Goal: Transaction & Acquisition: Purchase product/service

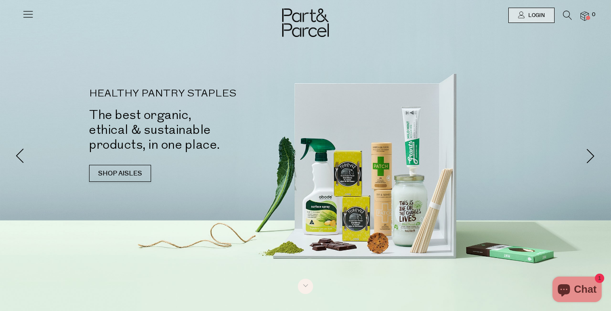
type input "[PERSON_NAME][EMAIL_ADDRESS][DOMAIN_NAME]"
click at [115, 176] on link "SHOP AISLES" at bounding box center [120, 173] width 62 height 17
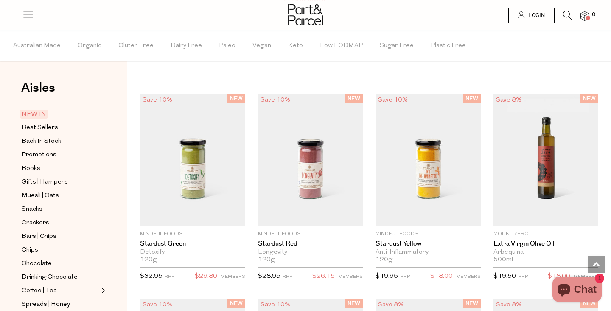
scroll to position [647, 0]
click at [524, 18] on link "Login" at bounding box center [532, 15] width 46 height 15
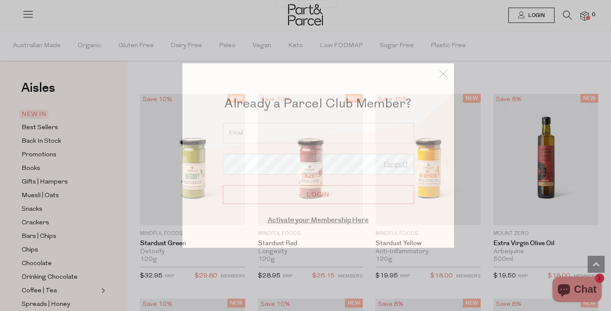
type input "[PERSON_NAME][EMAIL_ADDRESS][DOMAIN_NAME]"
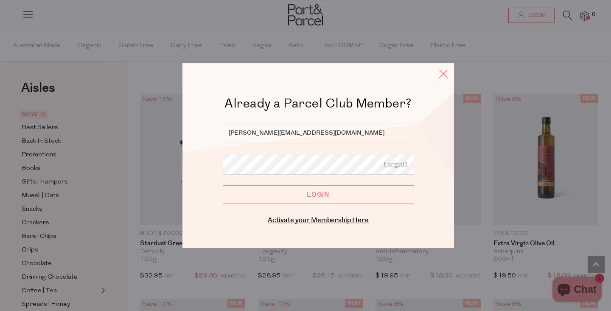
click at [444, 70] on icon at bounding box center [443, 73] width 13 height 12
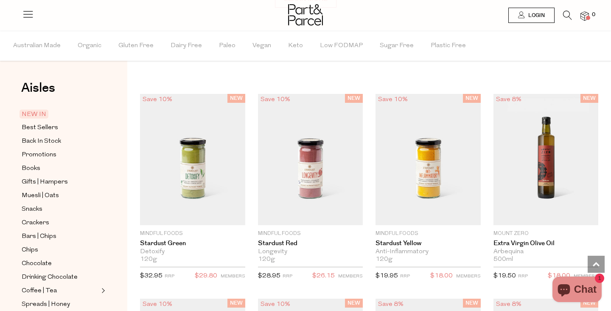
click at [537, 14] on span "Login" at bounding box center [535, 15] width 19 height 7
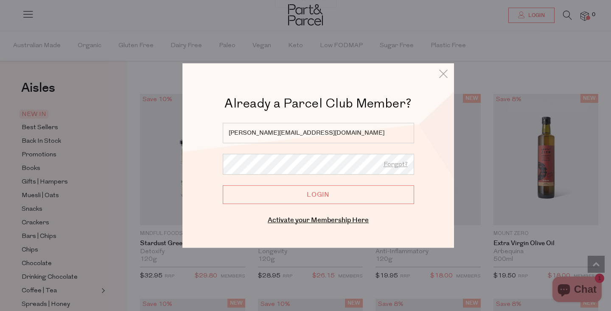
click at [327, 199] on input "Login" at bounding box center [318, 194] width 191 height 19
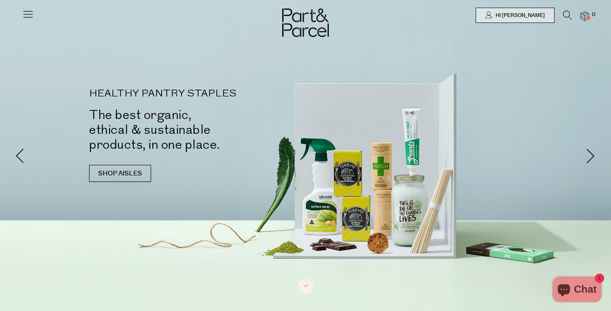
type input "[PERSON_NAME][EMAIL_ADDRESS][DOMAIN_NAME]"
click at [129, 174] on link "SHOP AISLES" at bounding box center [120, 173] width 62 height 17
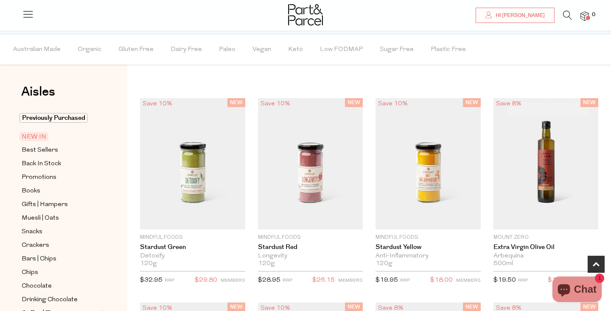
scroll to position [457, 0]
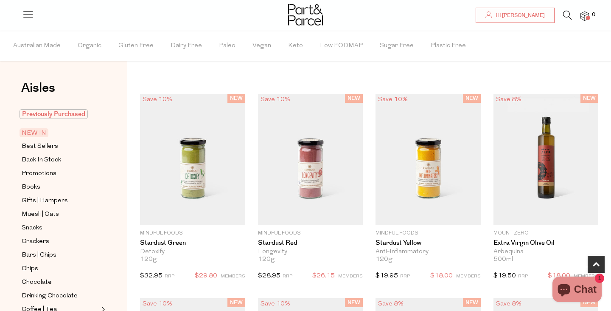
click at [38, 113] on span "Previously Purchased" at bounding box center [54, 114] width 68 height 10
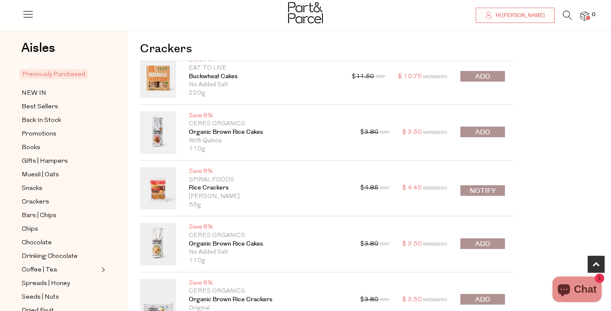
type input "[PERSON_NAME][EMAIL_ADDRESS][DOMAIN_NAME]"
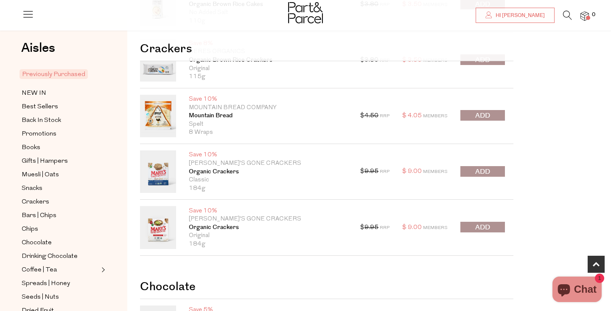
scroll to position [425, 0]
click at [483, 225] on span "submit" at bounding box center [482, 227] width 15 height 10
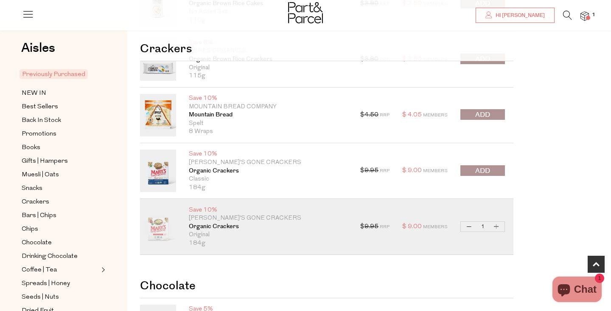
click at [496, 224] on button "Increase Organic Crackers" at bounding box center [497, 227] width 10 height 10
type input "2"
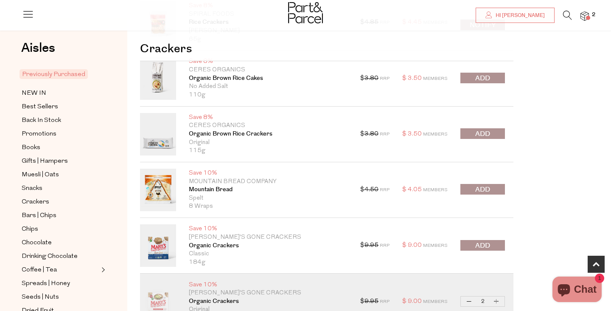
scroll to position [343, 0]
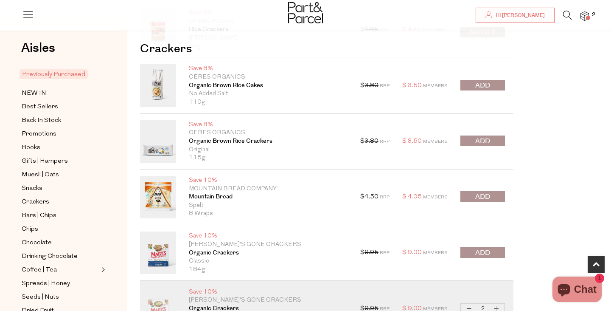
click at [485, 137] on span "submit" at bounding box center [482, 141] width 15 height 10
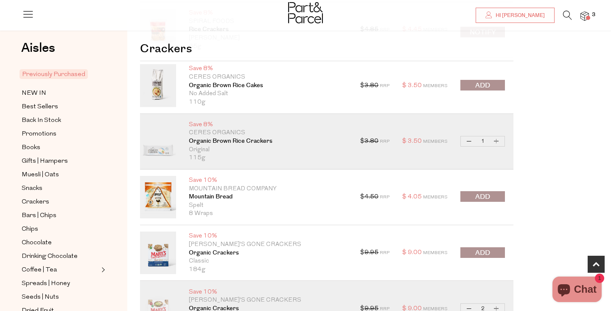
click at [498, 141] on button "Increase Organic Brown Rice Crackers" at bounding box center [497, 141] width 10 height 10
type input "2"
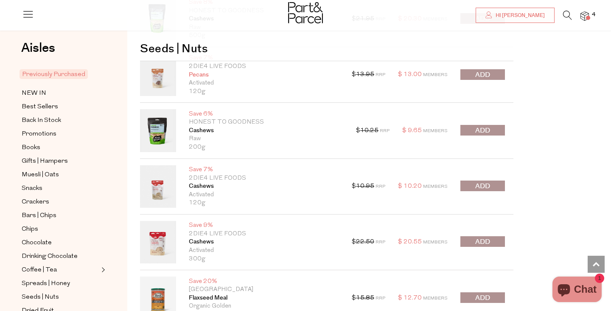
scroll to position [1531, 0]
click at [478, 183] on span "submit" at bounding box center [482, 186] width 15 height 10
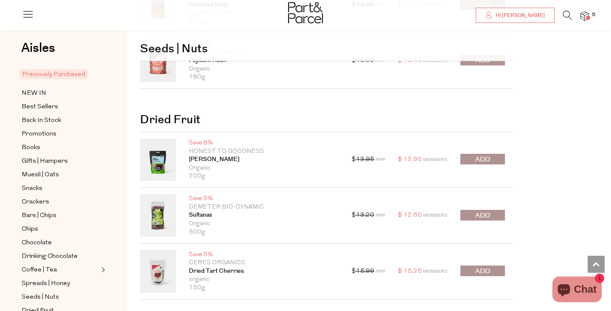
scroll to position [1827, 0]
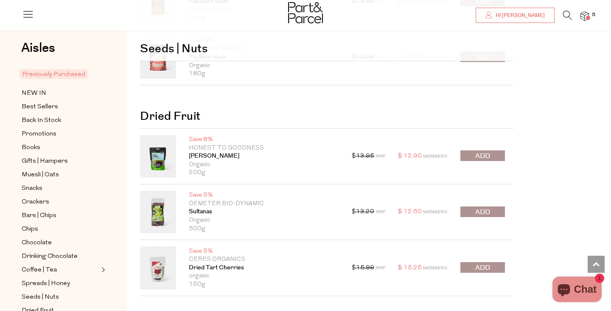
click at [480, 211] on span "submit" at bounding box center [482, 212] width 15 height 10
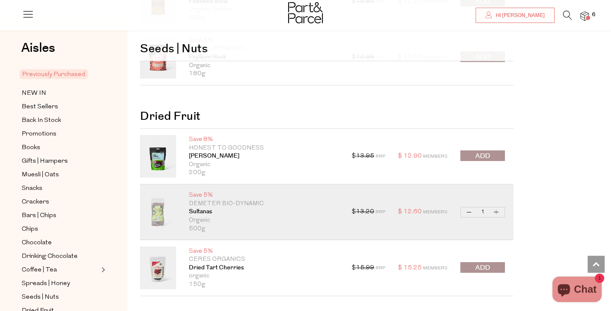
click at [498, 211] on button "Increase Sultanas" at bounding box center [497, 212] width 10 height 10
type input "2"
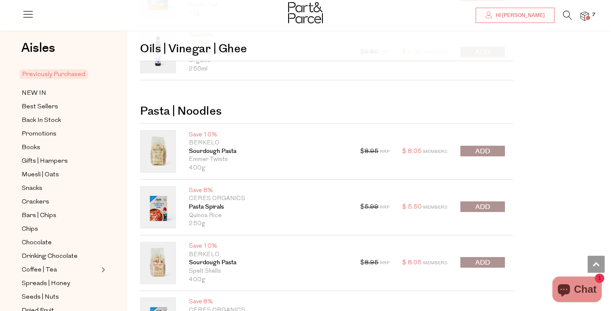
scroll to position [2688, 0]
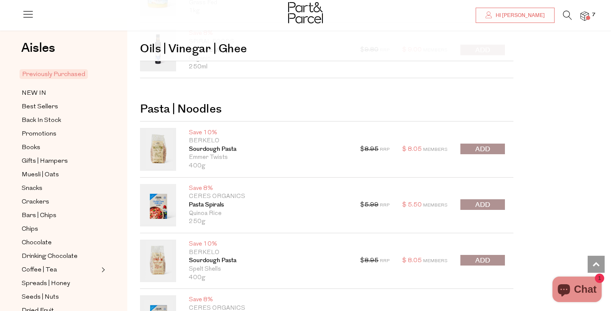
click at [484, 203] on span "submit" at bounding box center [482, 205] width 15 height 10
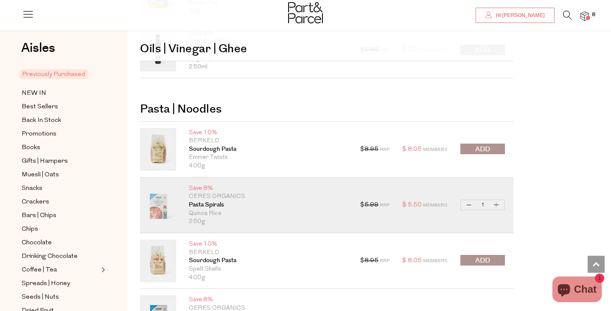
click at [498, 205] on button "Increase Pasta Spirals" at bounding box center [497, 205] width 10 height 10
type input "2"
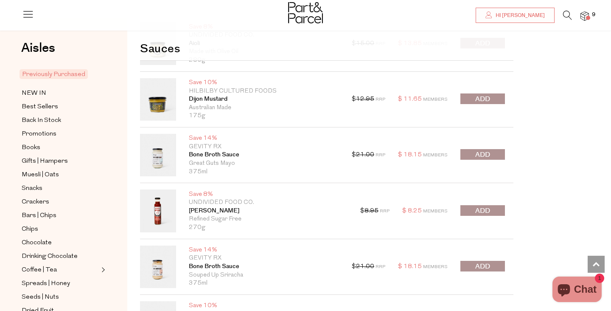
scroll to position [3063, 0]
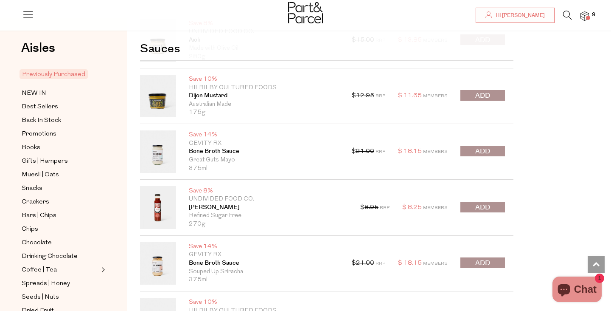
click at [484, 152] on span "submit" at bounding box center [482, 151] width 15 height 10
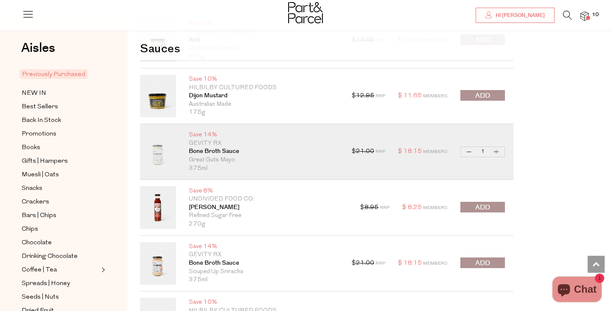
click at [481, 208] on span "submit" at bounding box center [482, 207] width 15 height 10
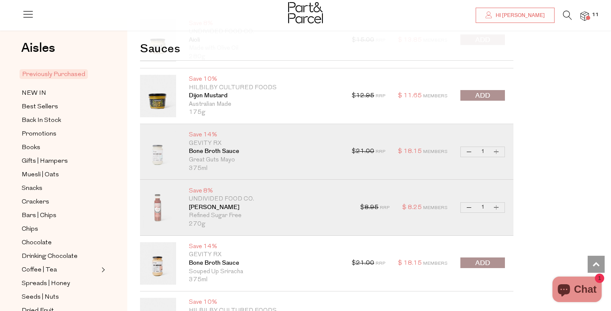
click at [469, 152] on button "Decrease Bone Broth Sauce" at bounding box center [469, 152] width 10 height 10
type input "0"
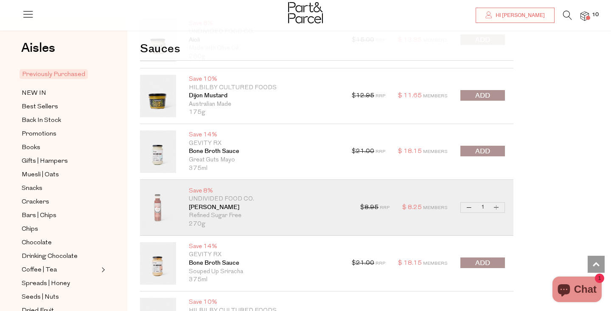
click at [469, 208] on button "Decrease Tomato Ketchup" at bounding box center [469, 207] width 10 height 10
type input "0"
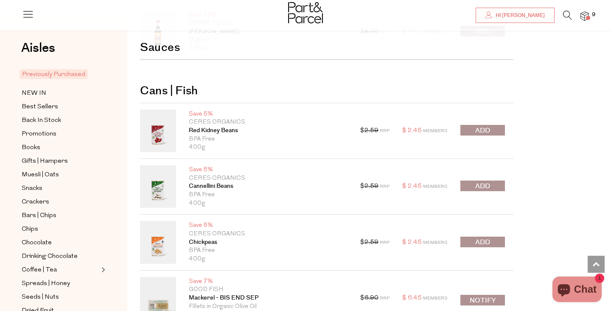
scroll to position [3463, 0]
click at [480, 183] on span "submit" at bounding box center [482, 185] width 15 height 10
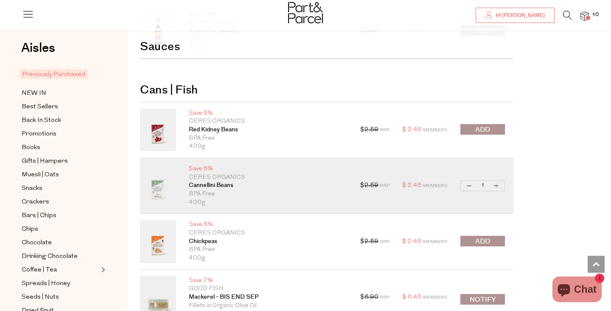
click at [481, 239] on span "submit" at bounding box center [482, 241] width 15 height 10
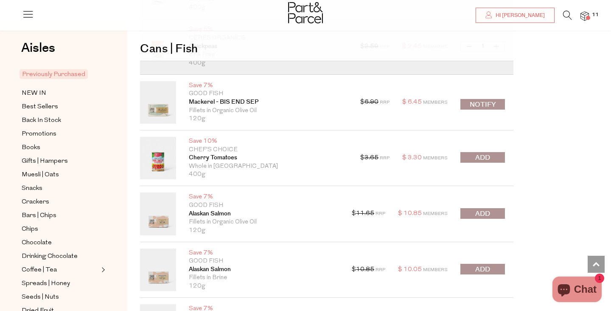
scroll to position [3658, 0]
click at [484, 156] on span "submit" at bounding box center [482, 157] width 15 height 10
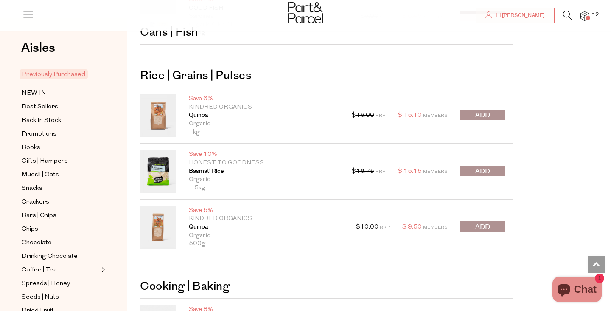
scroll to position [3967, 0]
click at [484, 224] on span "submit" at bounding box center [482, 227] width 15 height 10
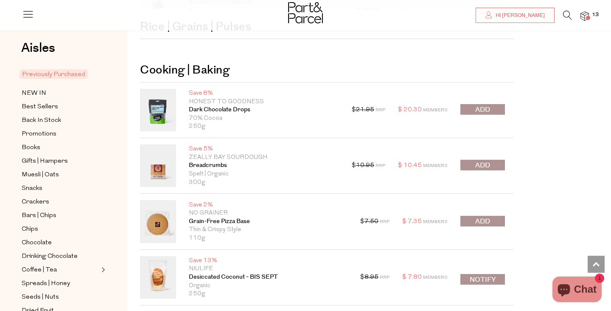
scroll to position [4183, 0]
click at [479, 164] on span "submit" at bounding box center [482, 165] width 15 height 10
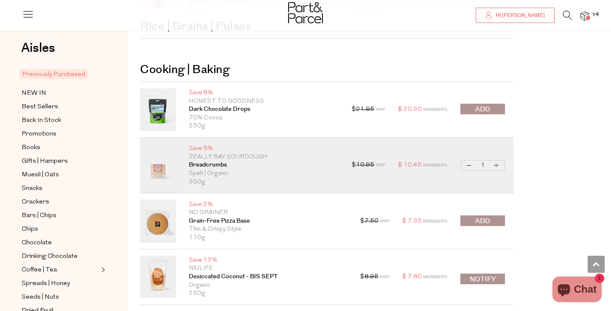
click at [496, 164] on button "Increase Breadcrumbs" at bounding box center [497, 165] width 10 height 10
type input "2"
click at [481, 223] on span "submit" at bounding box center [482, 221] width 15 height 10
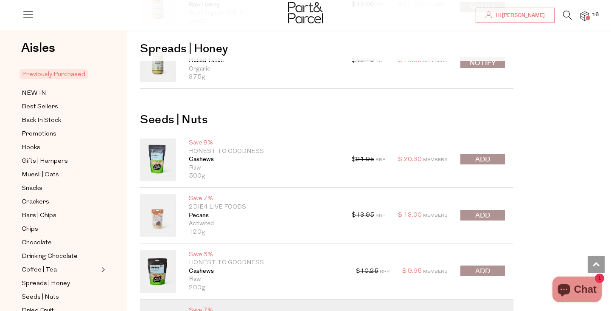
scroll to position [1379, 0]
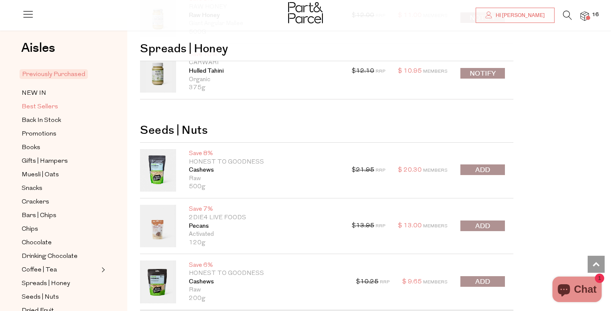
click at [43, 104] on span "Best Sellers" at bounding box center [40, 107] width 37 height 10
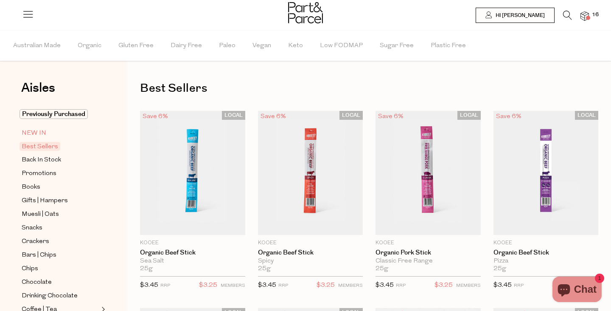
click at [34, 131] on span "NEW IN" at bounding box center [34, 133] width 25 height 10
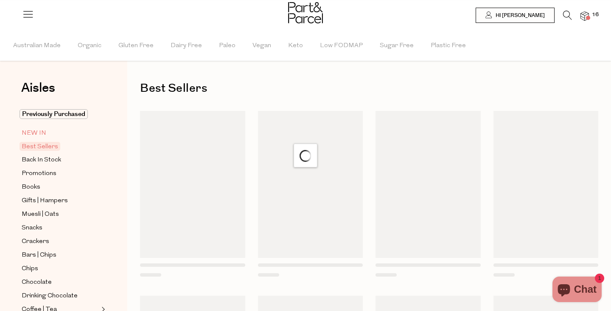
type input "[PERSON_NAME][EMAIL_ADDRESS][DOMAIN_NAME]"
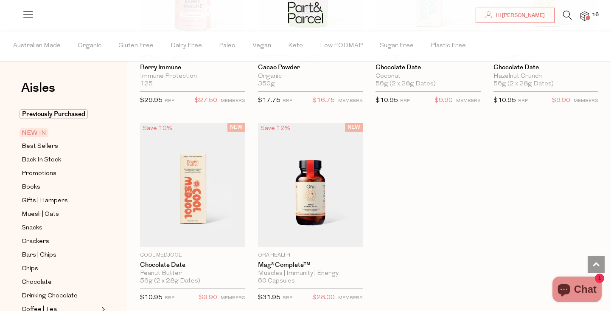
scroll to position [590, 0]
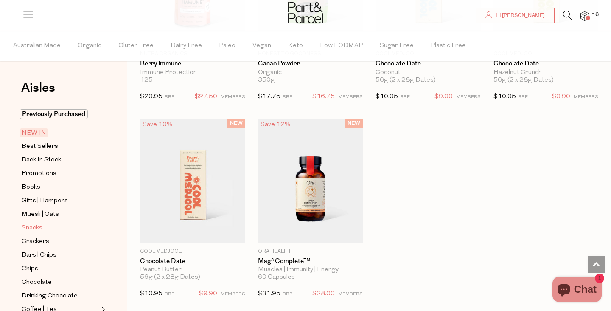
click at [32, 227] on span "Snacks" at bounding box center [32, 228] width 21 height 10
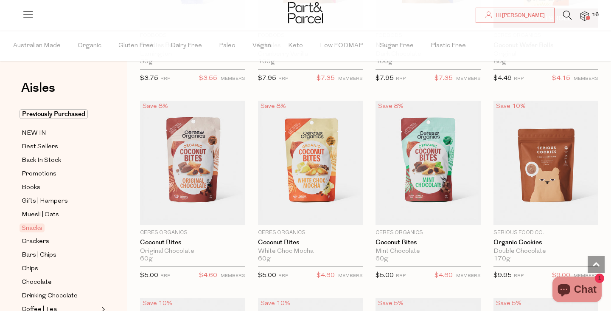
scroll to position [1407, 0]
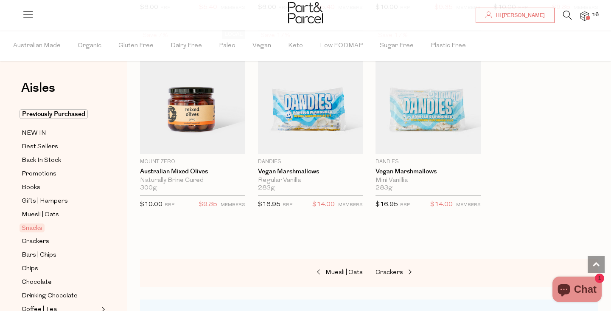
scroll to position [3252, 0]
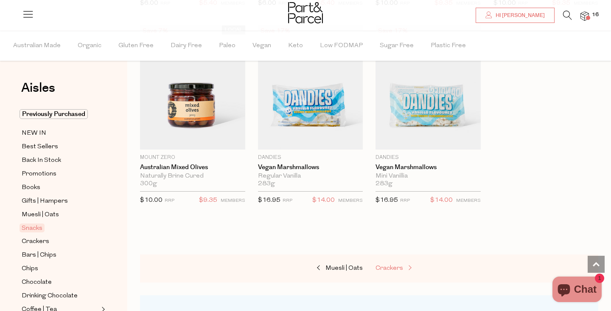
click at [390, 265] on span "Crackers" at bounding box center [390, 268] width 28 height 6
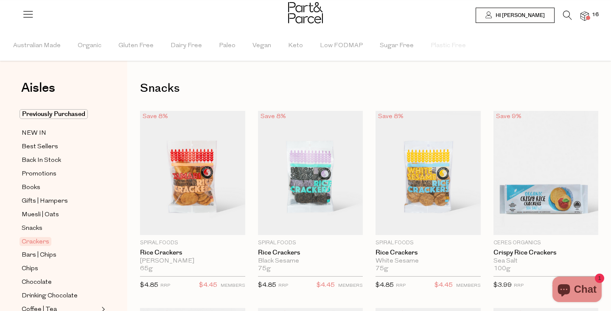
type input "2"
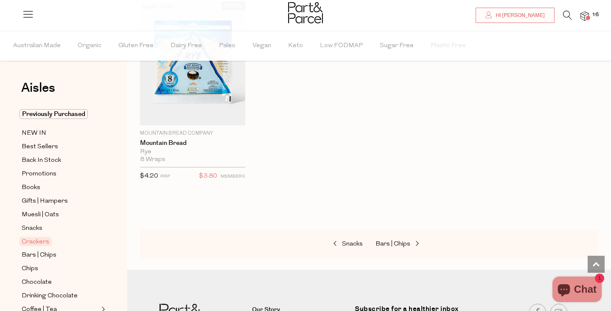
scroll to position [1883, 0]
click at [394, 240] on span "Bars | Chips" at bounding box center [393, 243] width 35 height 6
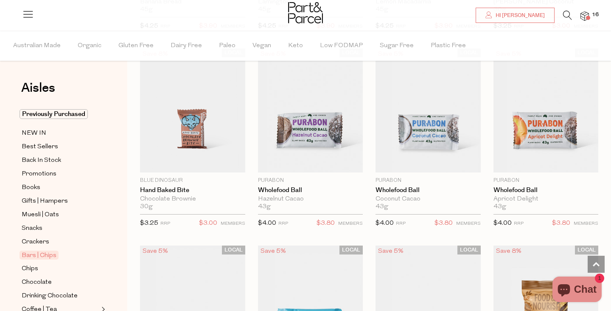
scroll to position [1850, 0]
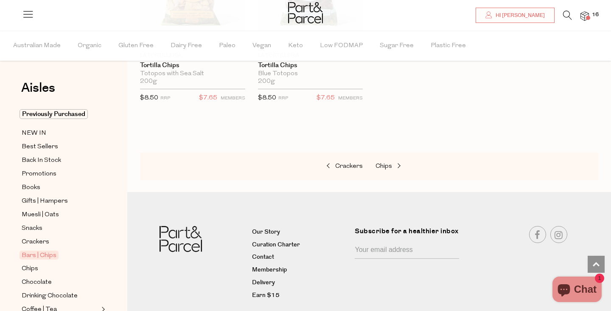
scroll to position [3577, 0]
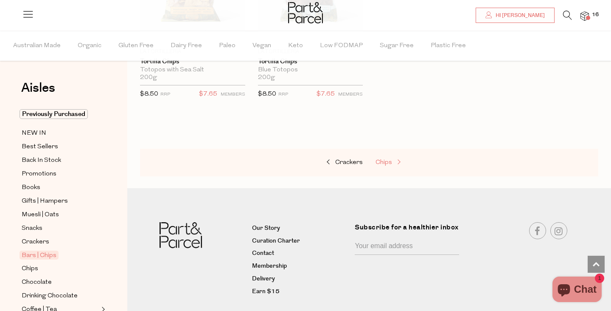
click at [385, 160] on span "Chips" at bounding box center [384, 162] width 17 height 6
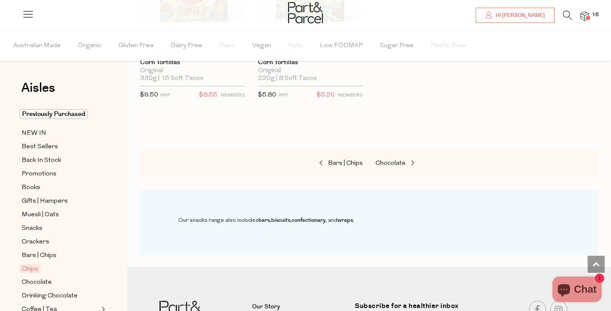
scroll to position [1018, 0]
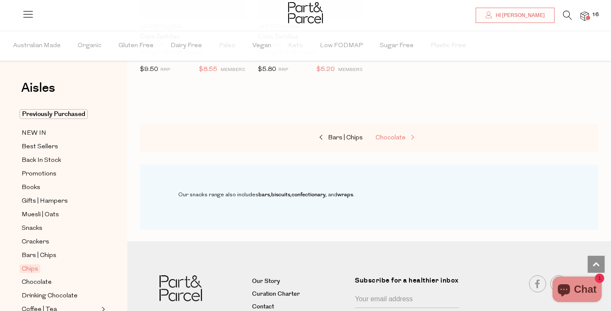
click at [394, 135] on span "Chocolate" at bounding box center [391, 138] width 30 height 6
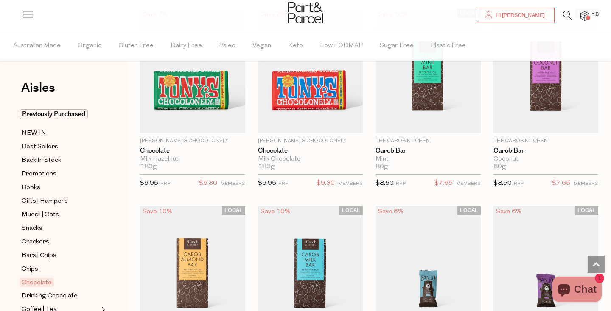
scroll to position [2105, 0]
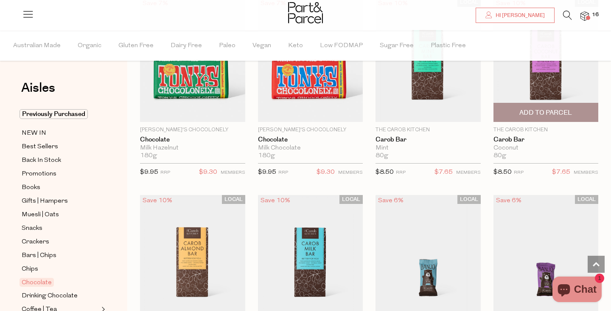
click at [550, 109] on span "Add To Parcel" at bounding box center [546, 112] width 53 height 9
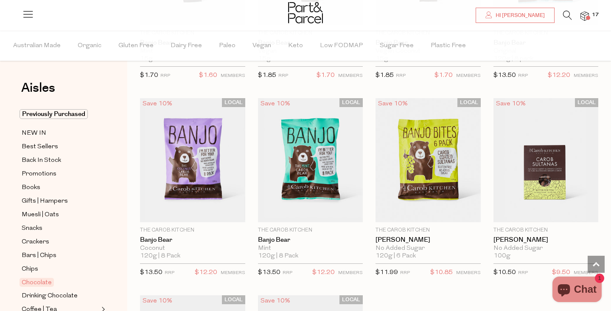
scroll to position [2609, 0]
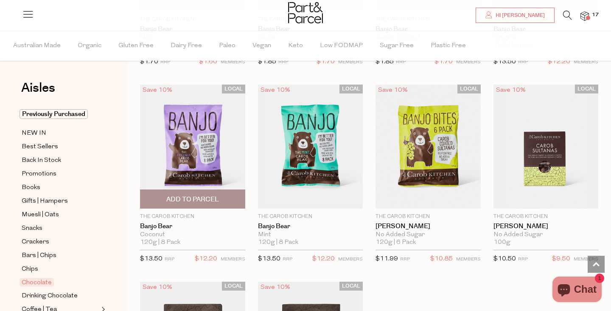
click at [202, 196] on span "Add To Parcel" at bounding box center [192, 199] width 53 height 9
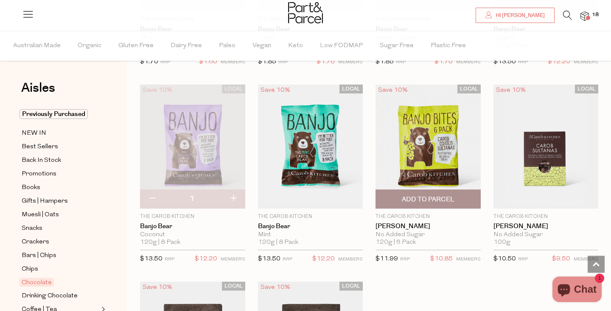
click at [436, 196] on span "Add To Parcel" at bounding box center [428, 199] width 53 height 9
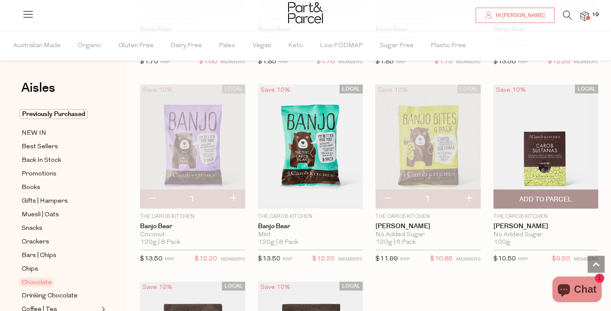
click at [553, 195] on span "Add To Parcel" at bounding box center [546, 199] width 53 height 9
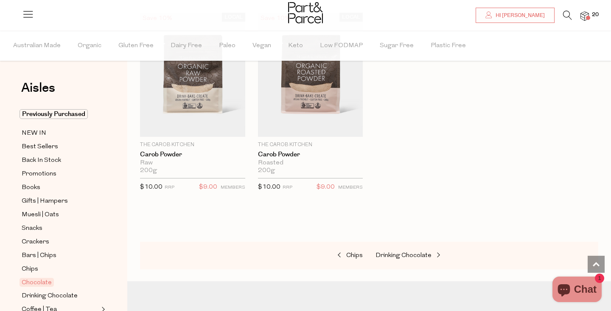
scroll to position [2887, 0]
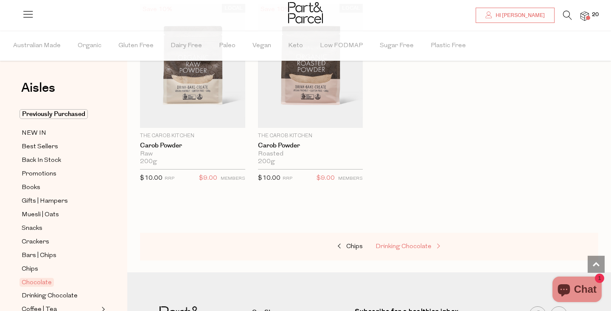
click at [408, 243] on span "Drinking Chocolate" at bounding box center [404, 246] width 56 height 6
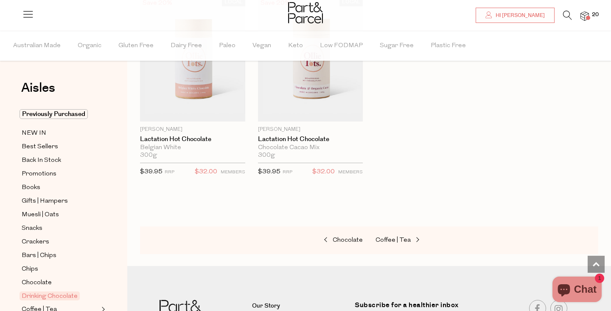
scroll to position [956, 0]
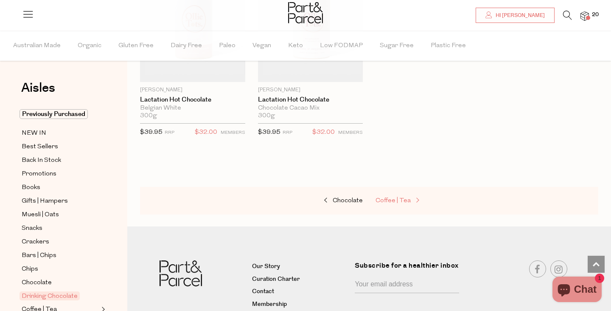
click at [399, 197] on span "Coffee | Tea" at bounding box center [393, 200] width 35 height 6
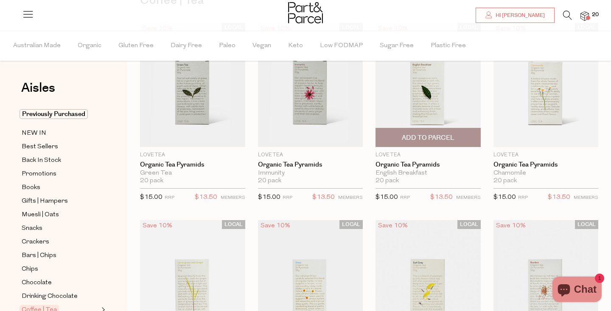
scroll to position [85, 0]
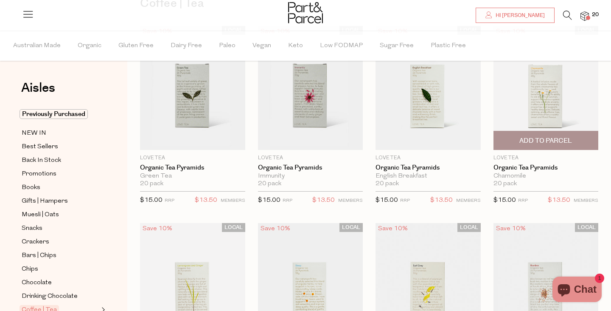
click at [544, 138] on span "Add To Parcel" at bounding box center [546, 140] width 53 height 9
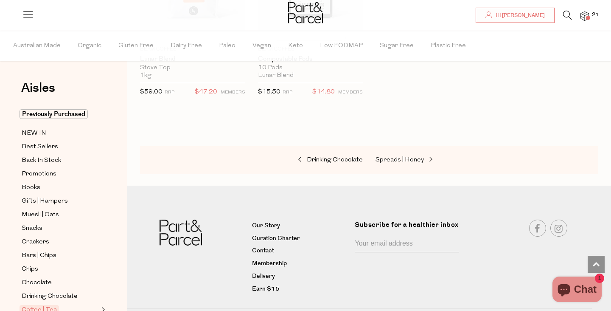
scroll to position [4616, 0]
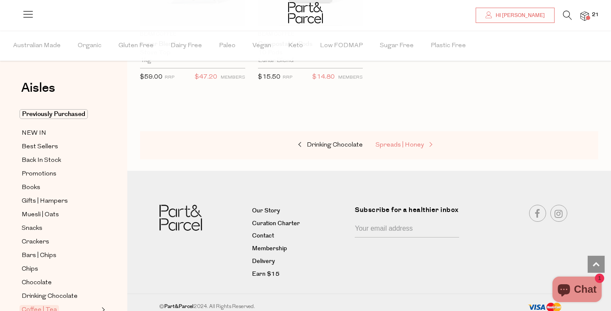
click at [413, 142] on span "Spreads | Honey" at bounding box center [400, 145] width 48 height 6
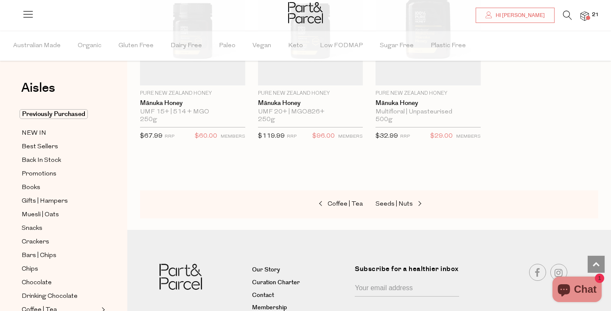
scroll to position [2354, 0]
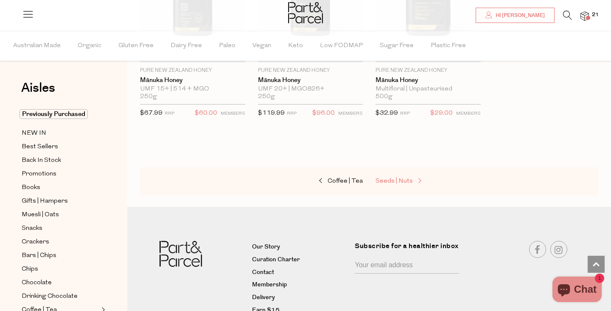
click at [391, 178] on span "Seeds | Nuts" at bounding box center [394, 181] width 37 height 6
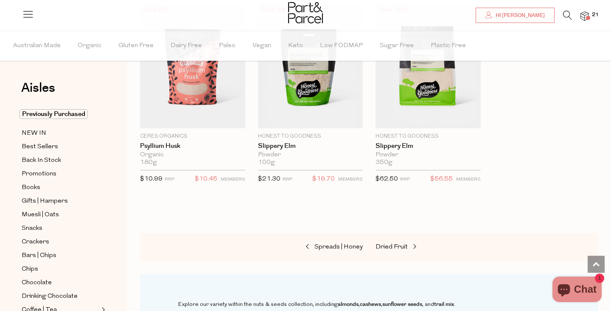
scroll to position [2277, 0]
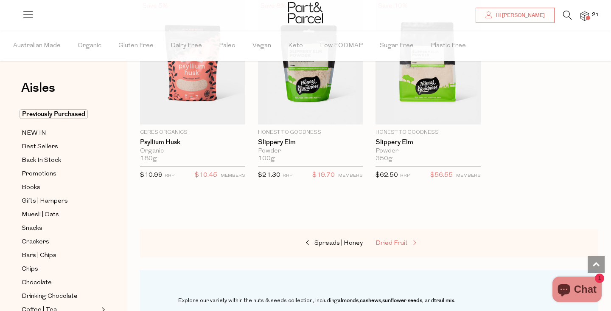
click at [393, 240] on span "Dried Fruit" at bounding box center [392, 243] width 32 height 6
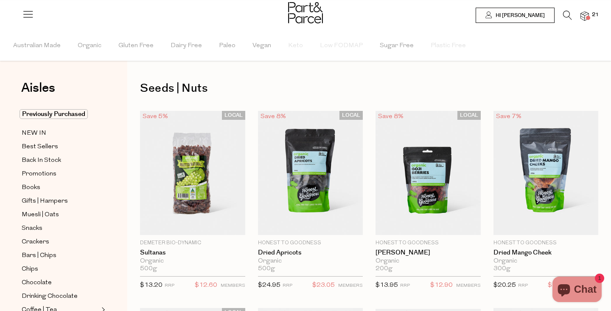
type input "2"
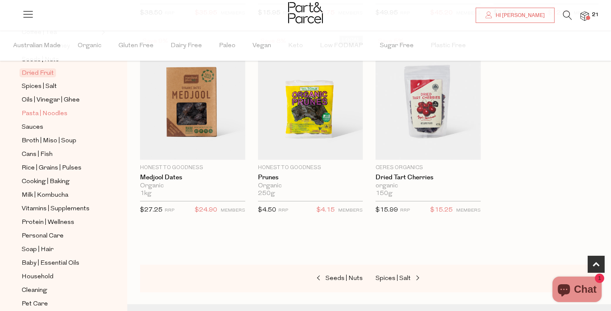
scroll to position [269, 0]
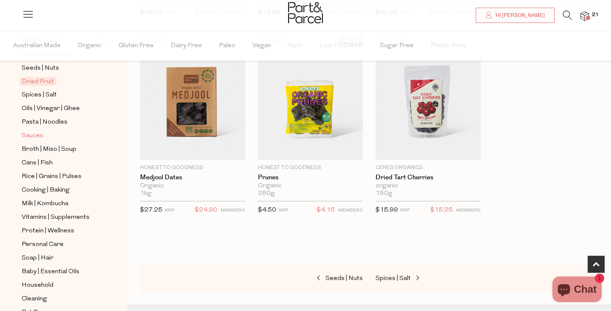
click at [34, 135] on span "Sauces" at bounding box center [33, 136] width 22 height 10
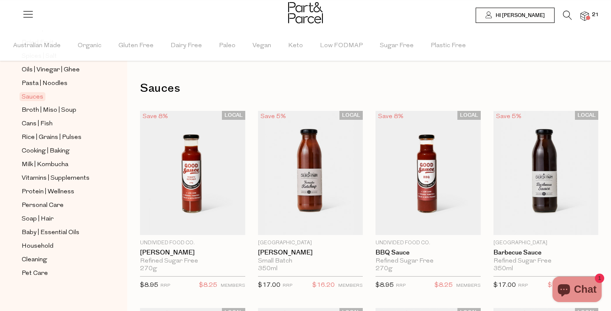
scroll to position [305, 0]
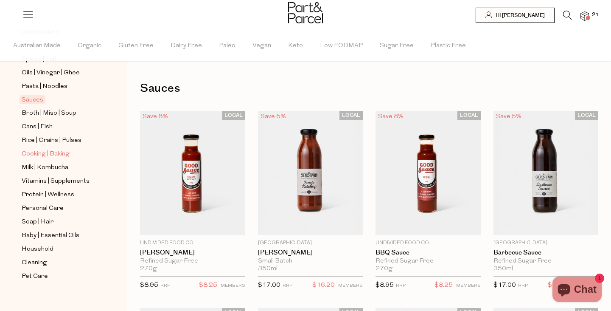
click at [45, 155] on span "Cooking | Baking" at bounding box center [46, 154] width 48 height 10
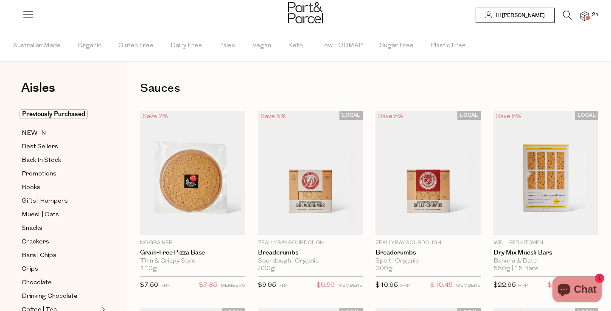
type input "2"
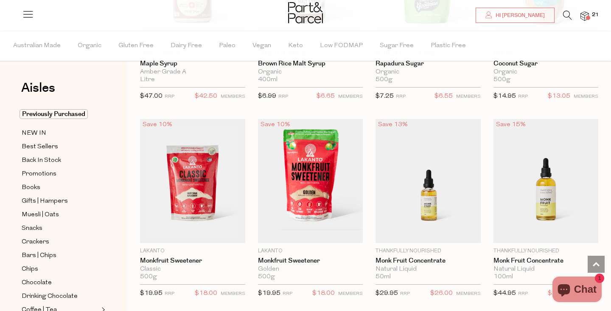
scroll to position [2002, 0]
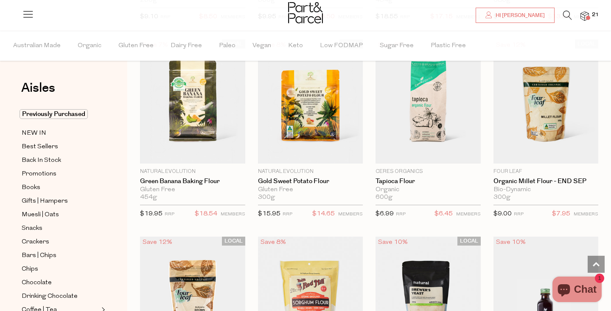
scroll to position [3426, 0]
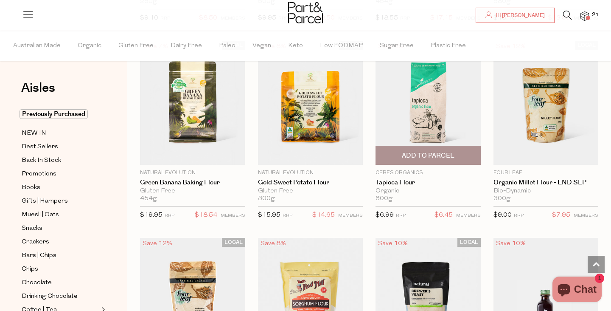
click at [426, 154] on span "Add To Parcel" at bounding box center [428, 155] width 53 height 9
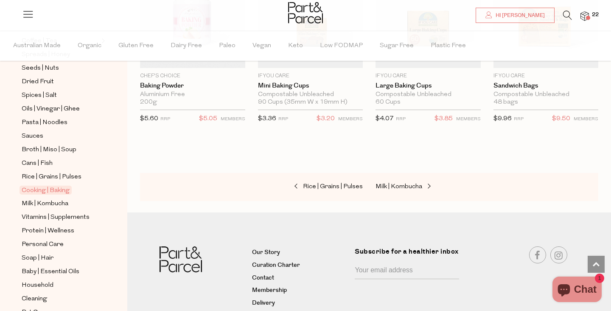
scroll to position [285, 0]
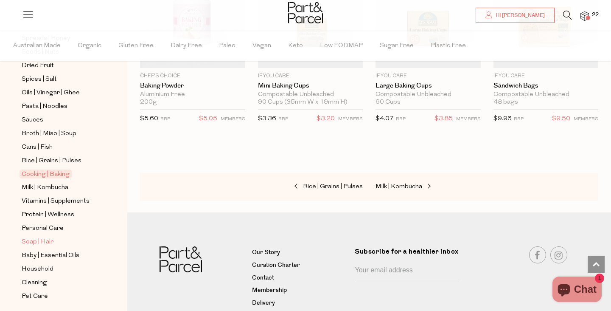
click at [36, 242] on span "Soap | Hair" at bounding box center [38, 242] width 32 height 10
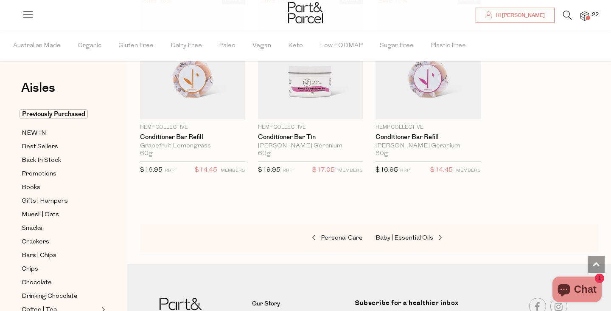
scroll to position [2378, 0]
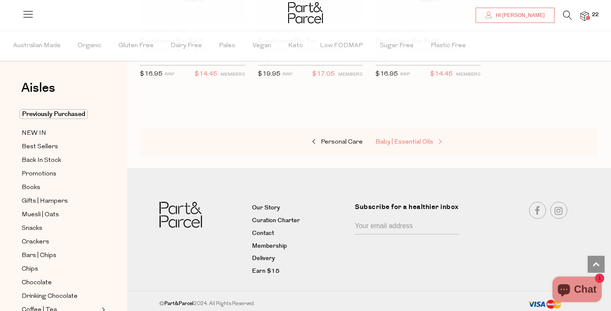
click at [396, 139] on span "Baby | Essential Oils" at bounding box center [405, 142] width 58 height 6
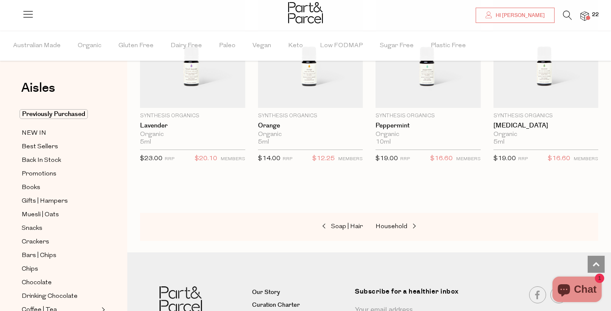
scroll to position [804, 0]
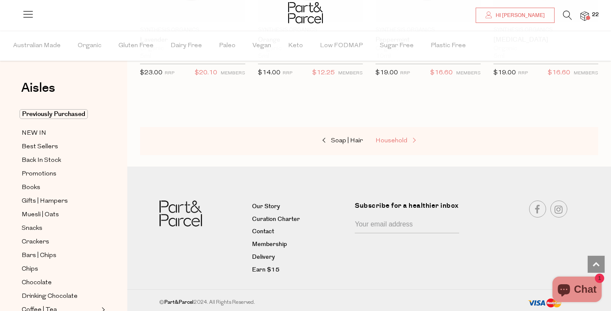
click at [388, 138] on span "Household" at bounding box center [392, 141] width 32 height 6
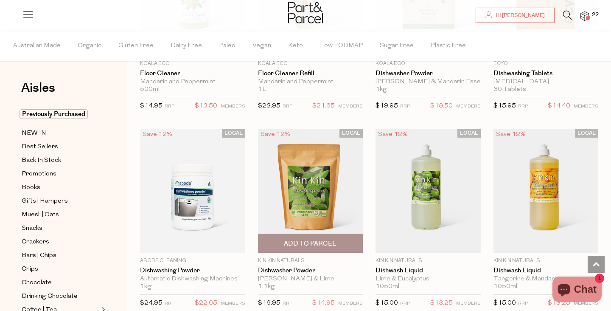
scroll to position [1383, 0]
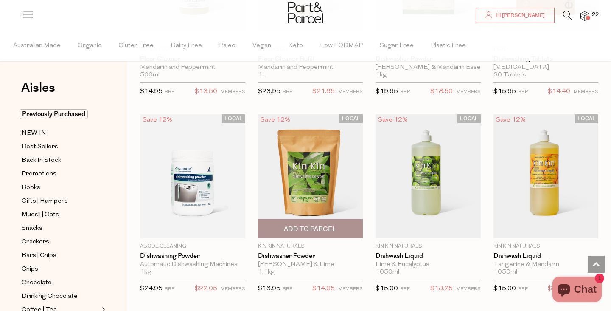
click at [318, 222] on span "Add To Parcel" at bounding box center [311, 228] width 100 height 18
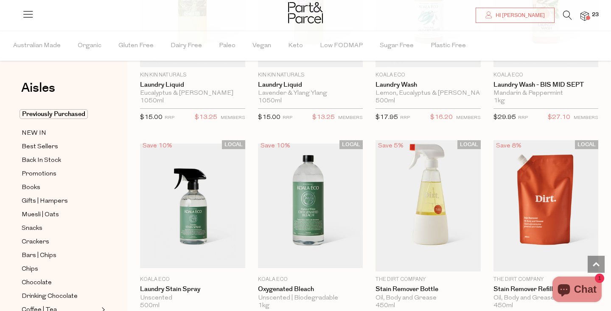
scroll to position [2146, 0]
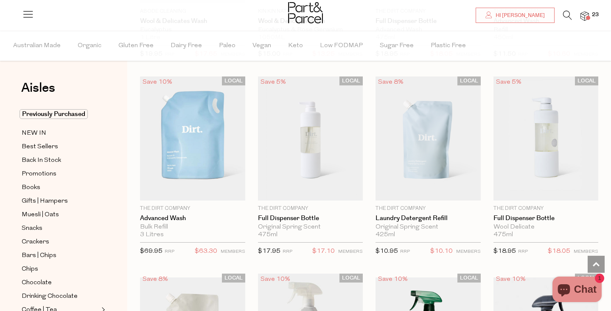
scroll to position [2828, 0]
